Goal: Find specific page/section

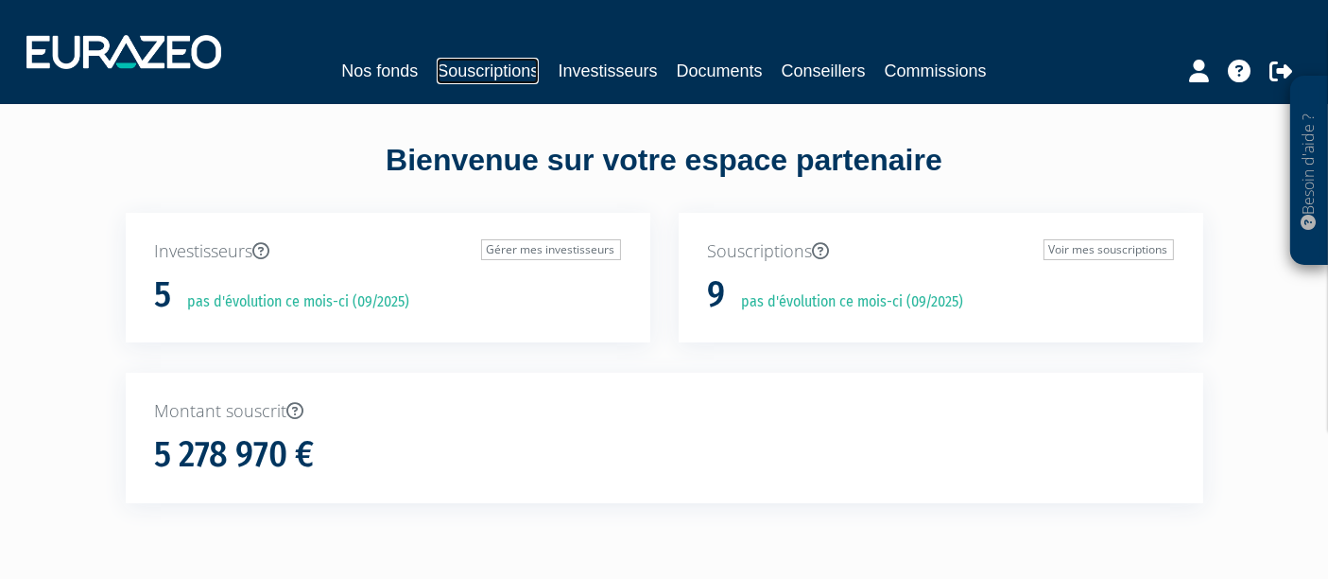
click at [502, 64] on link "Souscriptions" at bounding box center [488, 71] width 102 height 26
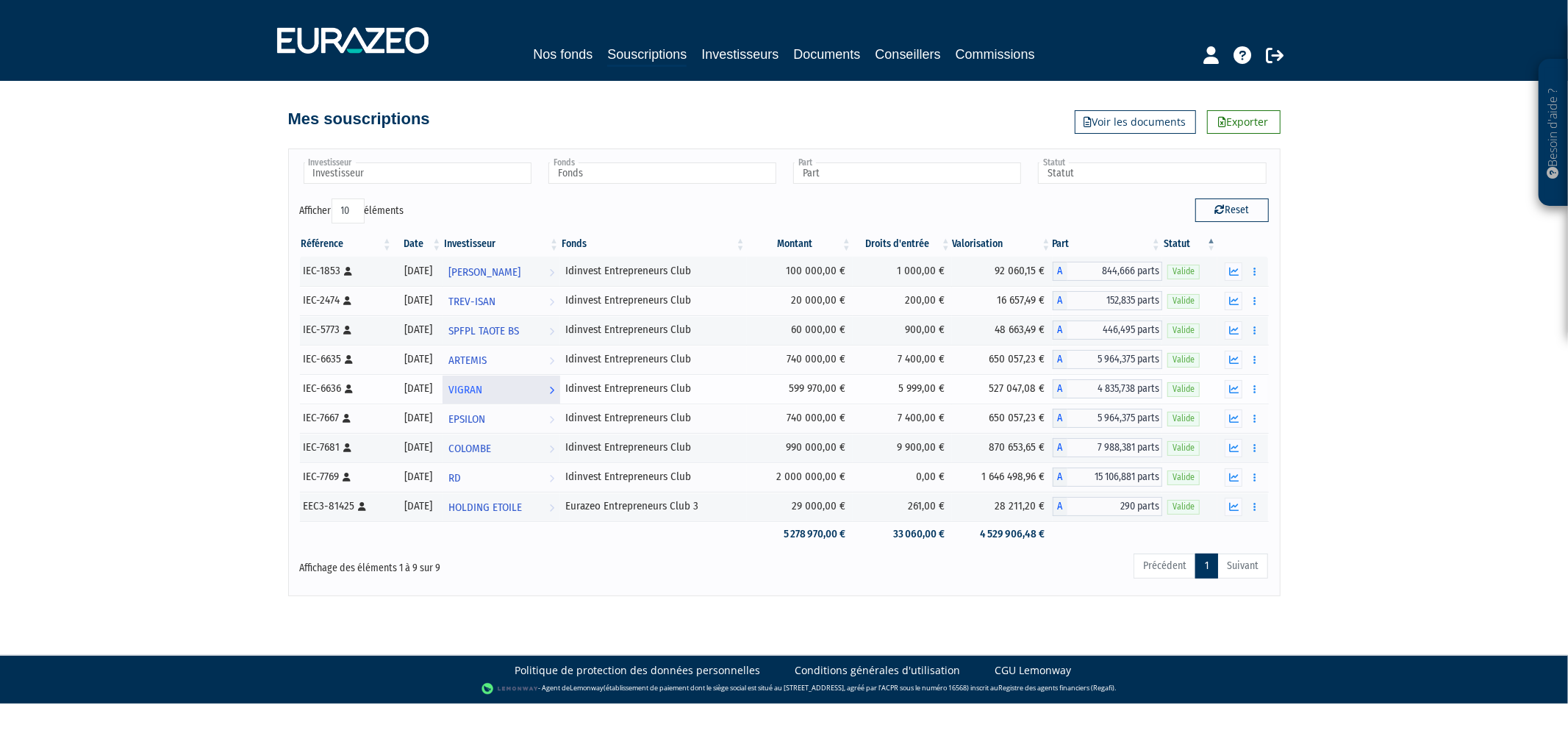
click at [482, 395] on span "VIGRAN" at bounding box center [465, 389] width 33 height 27
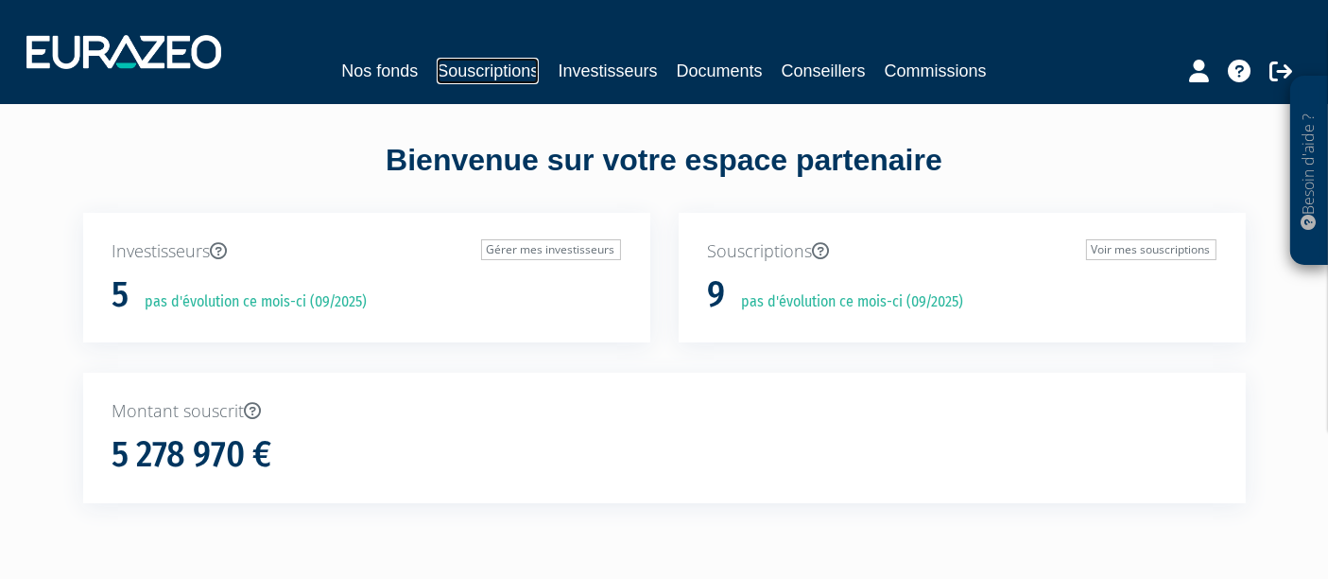
click at [493, 70] on link "Souscriptions" at bounding box center [488, 71] width 102 height 26
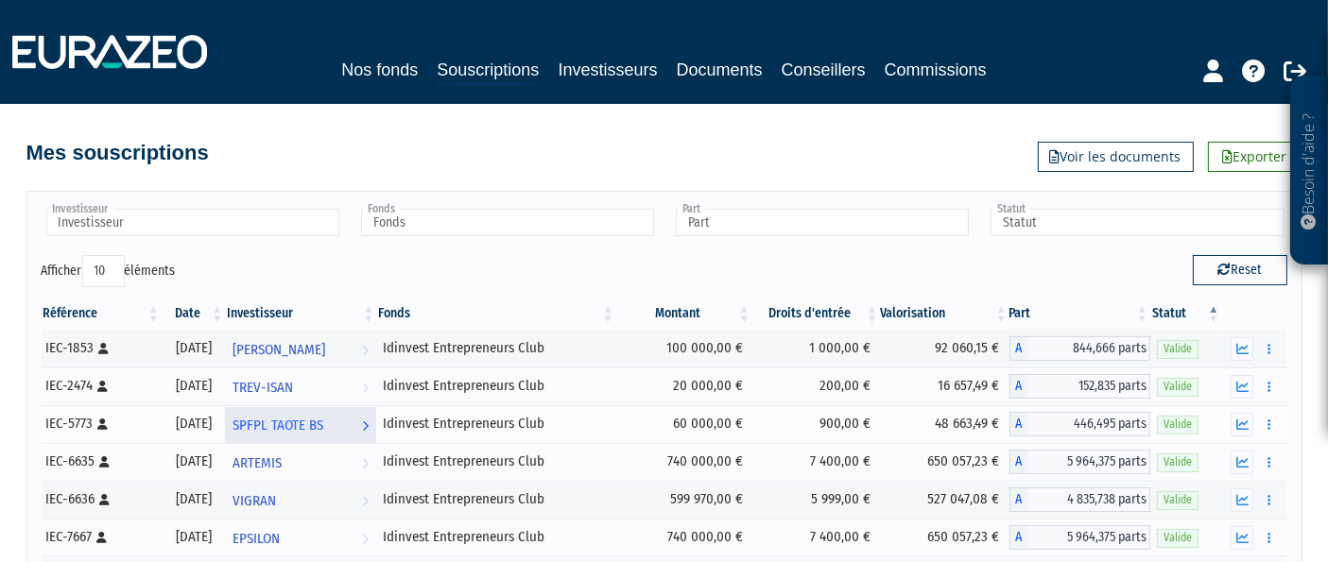
scroll to position [210, 0]
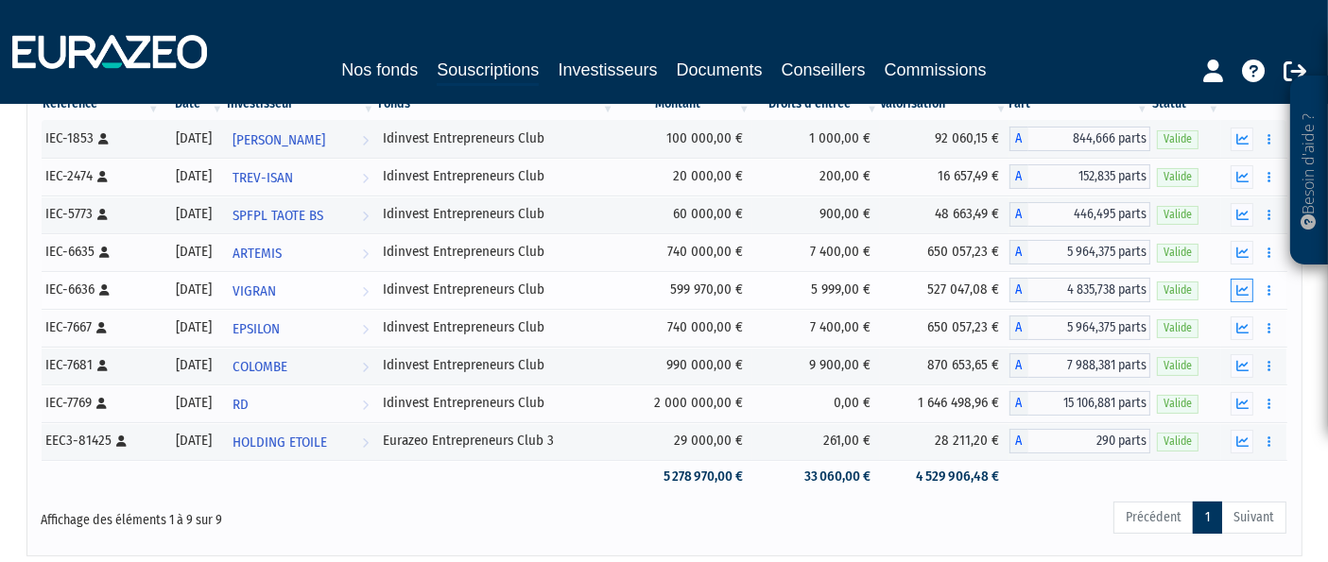
click at [1245, 296] on button "button" at bounding box center [1242, 291] width 23 height 24
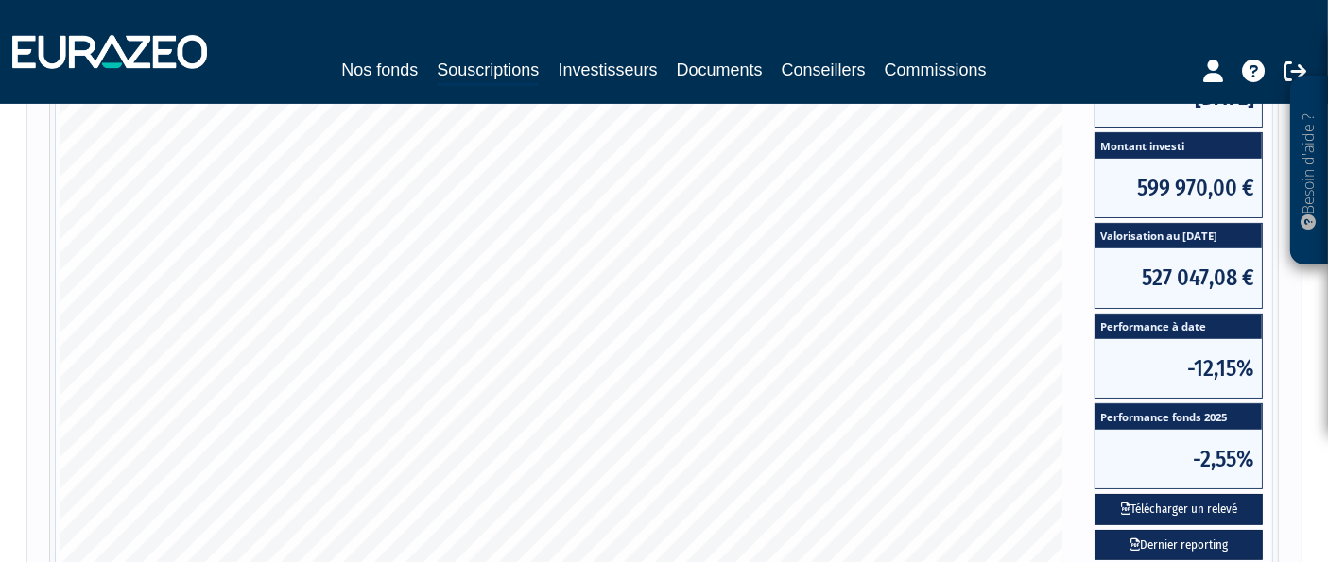
scroll to position [525, 0]
